Goal: Check status: Check status

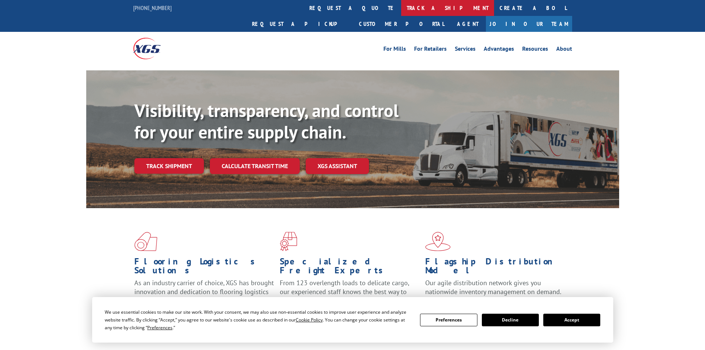
click at [401, 7] on link "track a shipment" at bounding box center [447, 8] width 93 height 16
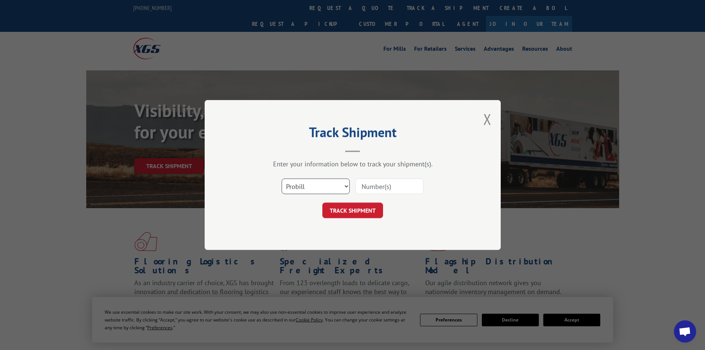
click at [321, 187] on select "Select category... Probill BOL PO" at bounding box center [316, 186] width 68 height 16
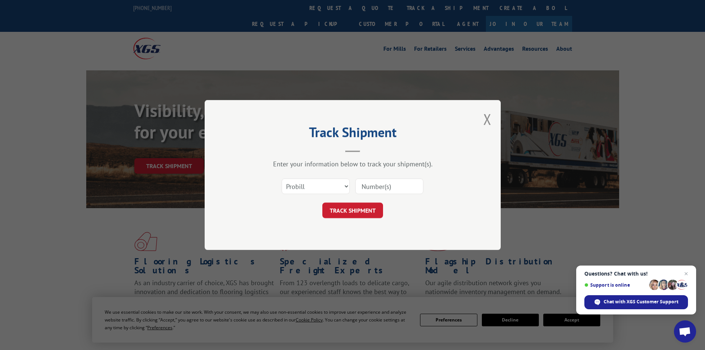
click at [372, 182] on input at bounding box center [389, 186] width 68 height 16
type input "1740761"
click at [322, 202] on button "TRACK SHIPMENT" at bounding box center [352, 210] width 61 height 16
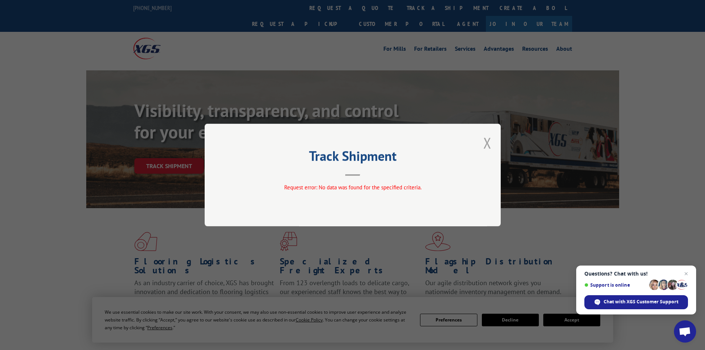
click at [486, 140] on button "Close modal" at bounding box center [487, 143] width 8 height 20
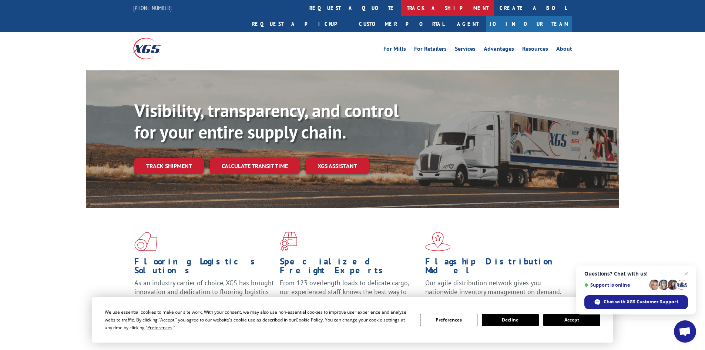
click at [401, 6] on link "track a shipment" at bounding box center [447, 8] width 93 height 16
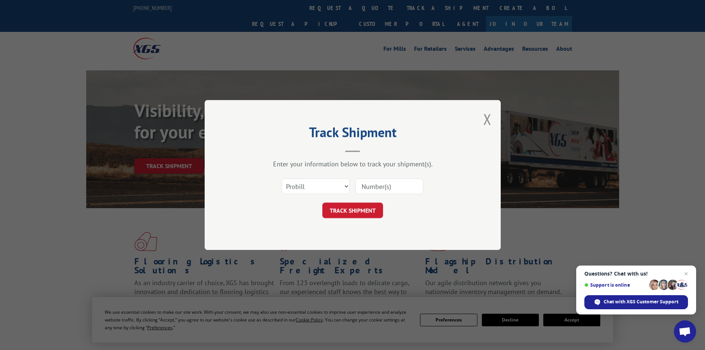
drag, startPoint x: 388, startPoint y: 185, endPoint x: 407, endPoint y: 186, distance: 19.3
click at [388, 185] on input at bounding box center [389, 186] width 68 height 16
type input "17470761"
click button "TRACK SHIPMENT" at bounding box center [352, 210] width 61 height 16
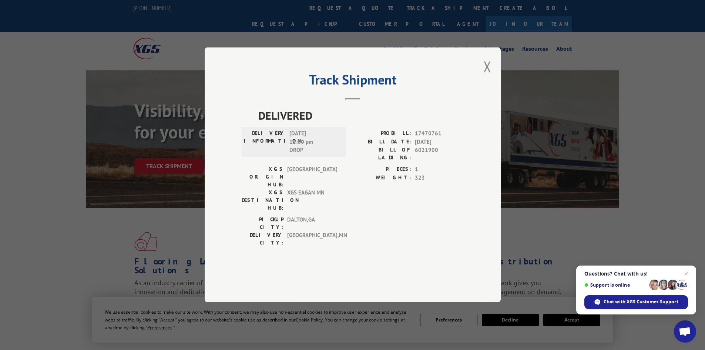
drag, startPoint x: 488, startPoint y: 85, endPoint x: 486, endPoint y: 70, distance: 14.9
click at [488, 76] on button "Close modal" at bounding box center [487, 67] width 8 height 20
